Goal: Check status: Check status

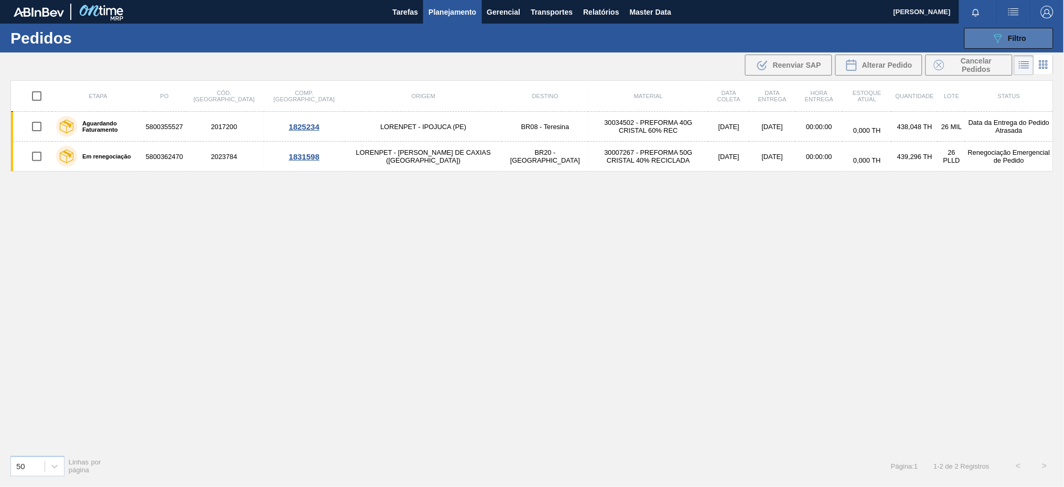
click at [1004, 45] on button "089F7B8B-B2A5-4AFE-B5C0-19BA573D28AC Filtro" at bounding box center [1009, 38] width 89 height 21
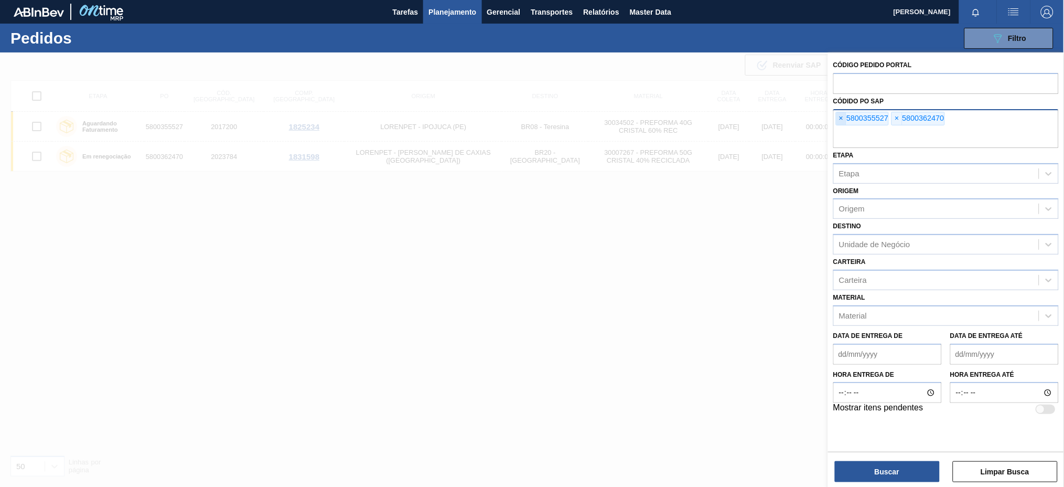
click at [839, 113] on span "×" at bounding box center [842, 118] width 10 height 13
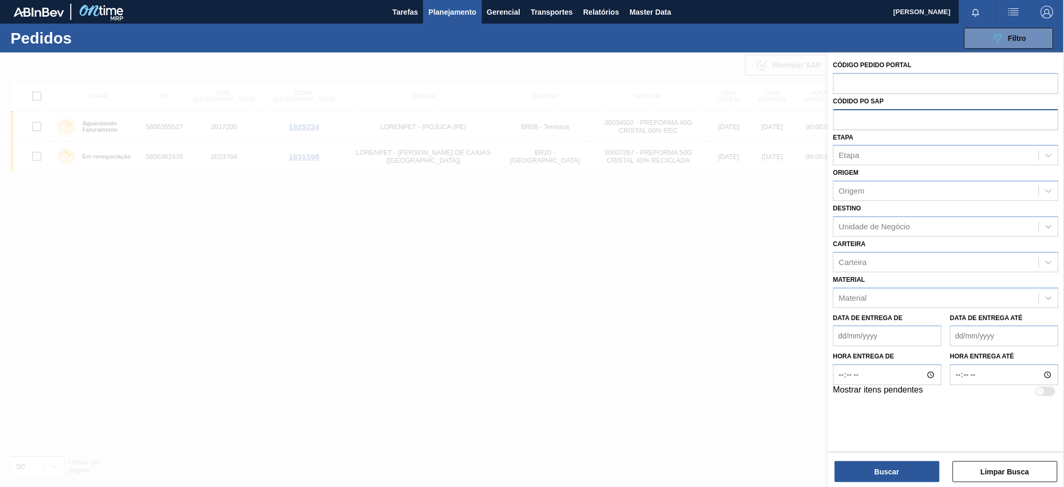
paste input "5800362479"
type input "5800362479"
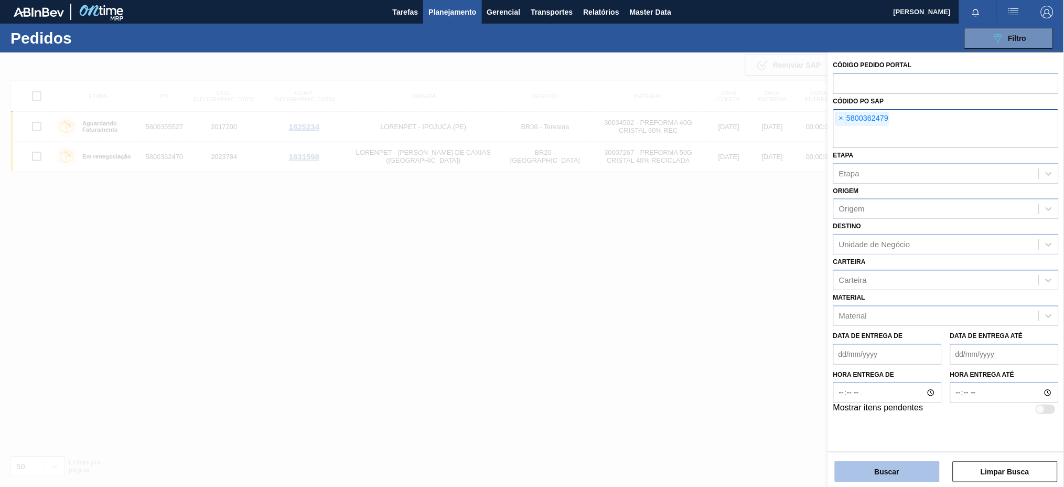
click at [885, 469] on button "Buscar" at bounding box center [887, 471] width 105 height 21
